Goal: Navigation & Orientation: Find specific page/section

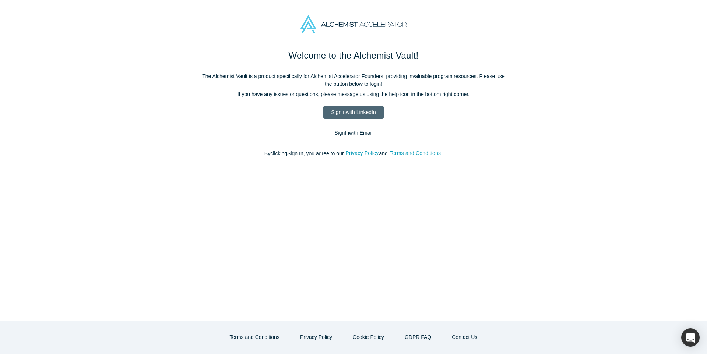
click at [354, 112] on link "Sign In with LinkedIn" at bounding box center [353, 112] width 60 height 13
